Goal: Navigation & Orientation: Go to known website

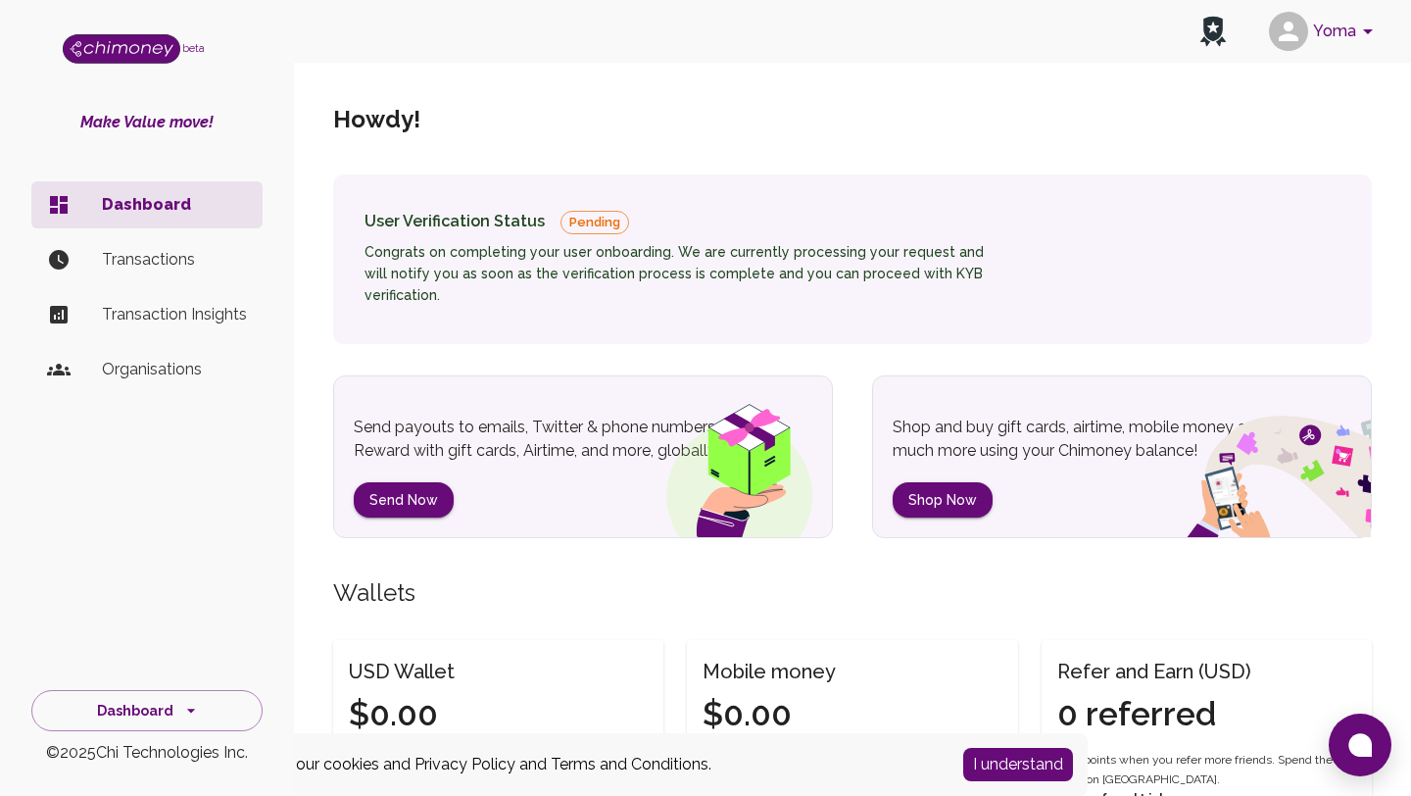
click at [843, 94] on div "Howdy !" at bounding box center [852, 120] width 1038 height 110
click at [739, 121] on div "Howdy !" at bounding box center [852, 120] width 1038 height 110
click at [891, 149] on div "Howdy !" at bounding box center [852, 120] width 1038 height 110
